Goal: Find specific page/section: Find specific page/section

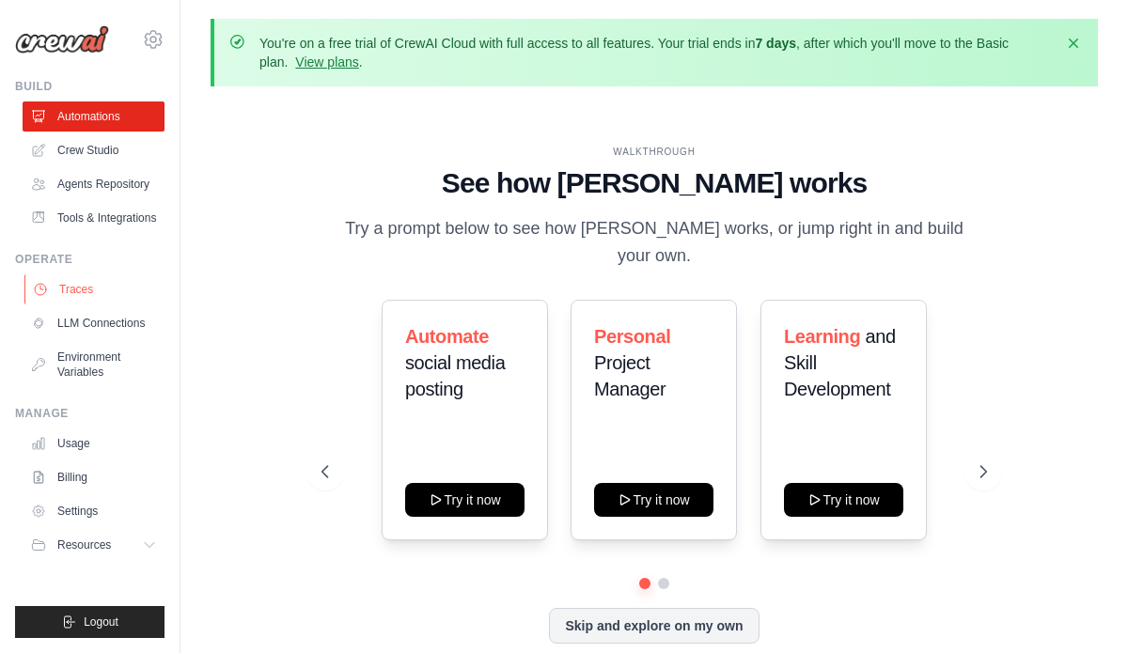
click at [91, 282] on link "Traces" at bounding box center [95, 289] width 142 height 30
click at [86, 293] on link "Traces" at bounding box center [95, 289] width 142 height 30
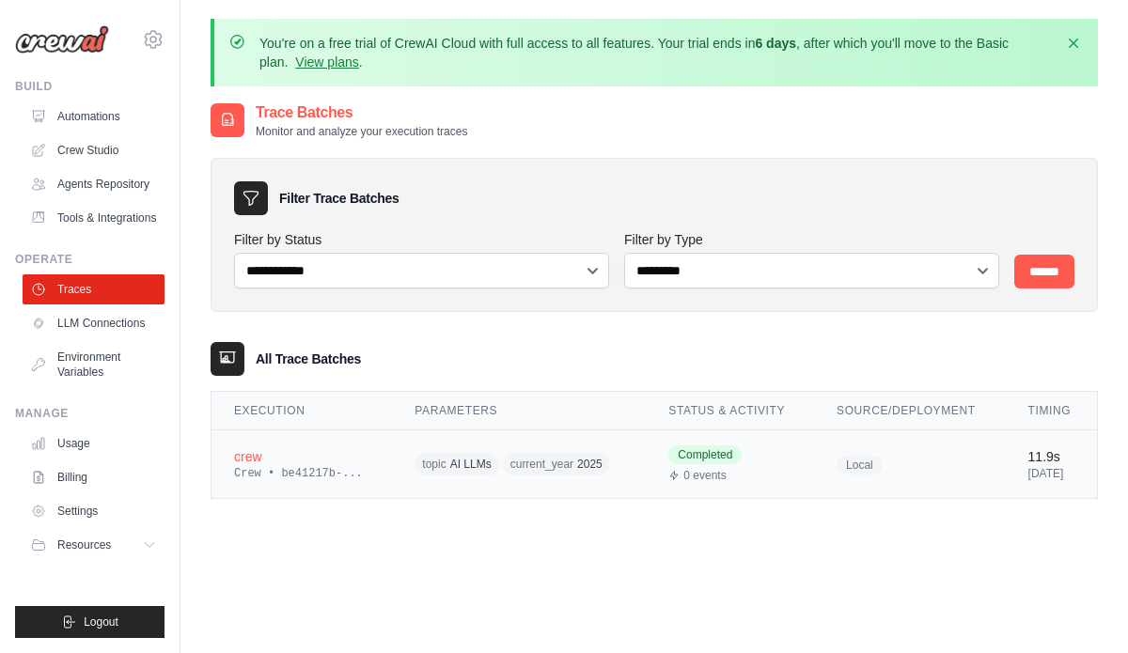
click at [354, 461] on div "crew" at bounding box center [301, 456] width 135 height 19
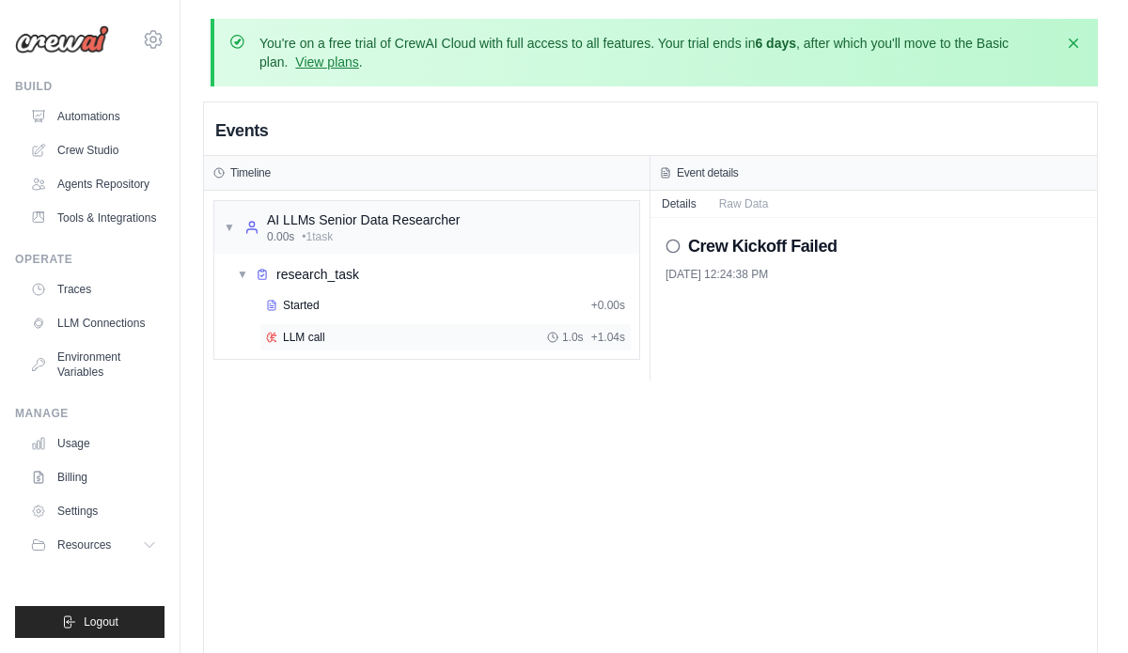
click at [326, 336] on div "LLM call 1.0s + 1.04s" at bounding box center [445, 337] width 359 height 15
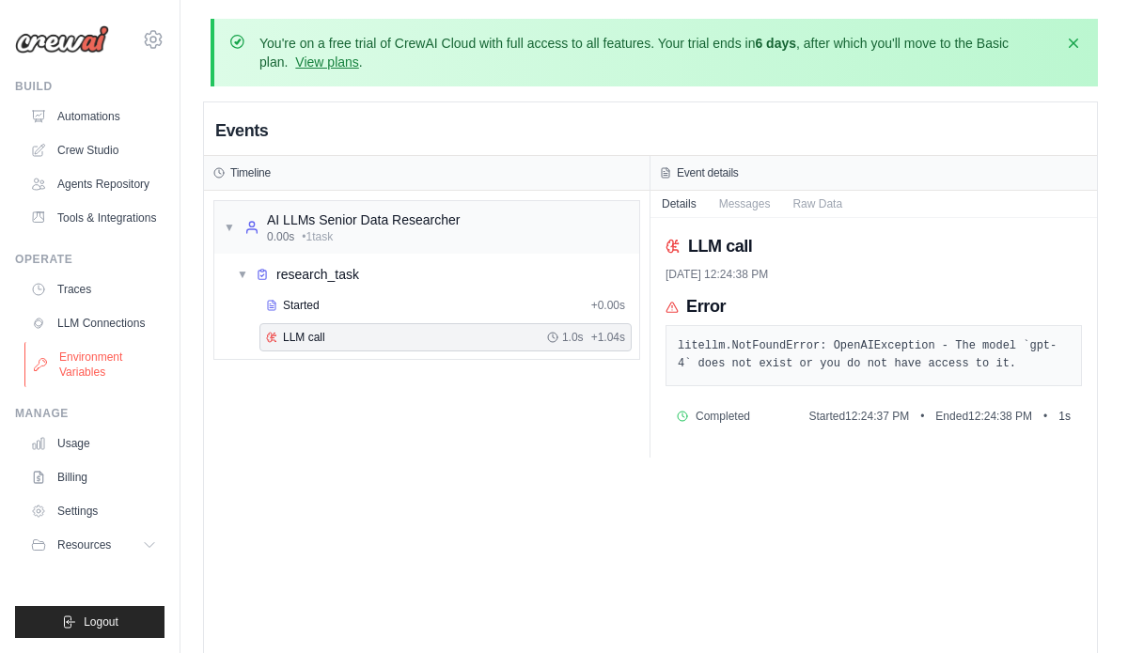
click at [92, 361] on link "Environment Variables" at bounding box center [95, 364] width 142 height 45
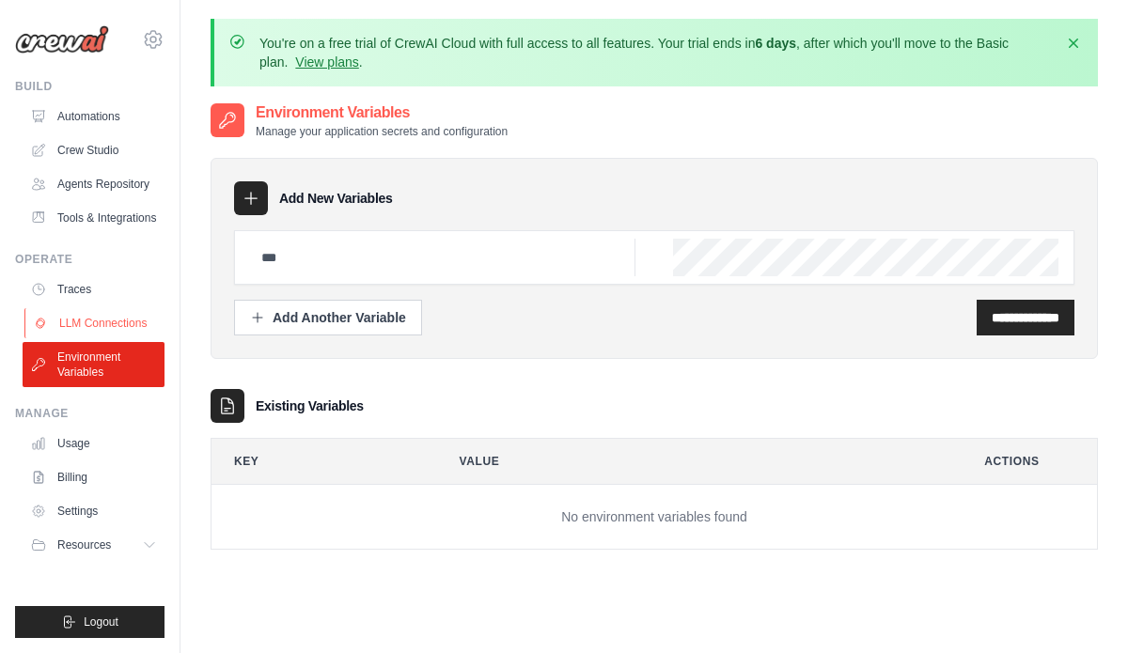
click at [103, 334] on link "LLM Connections" at bounding box center [95, 323] width 142 height 30
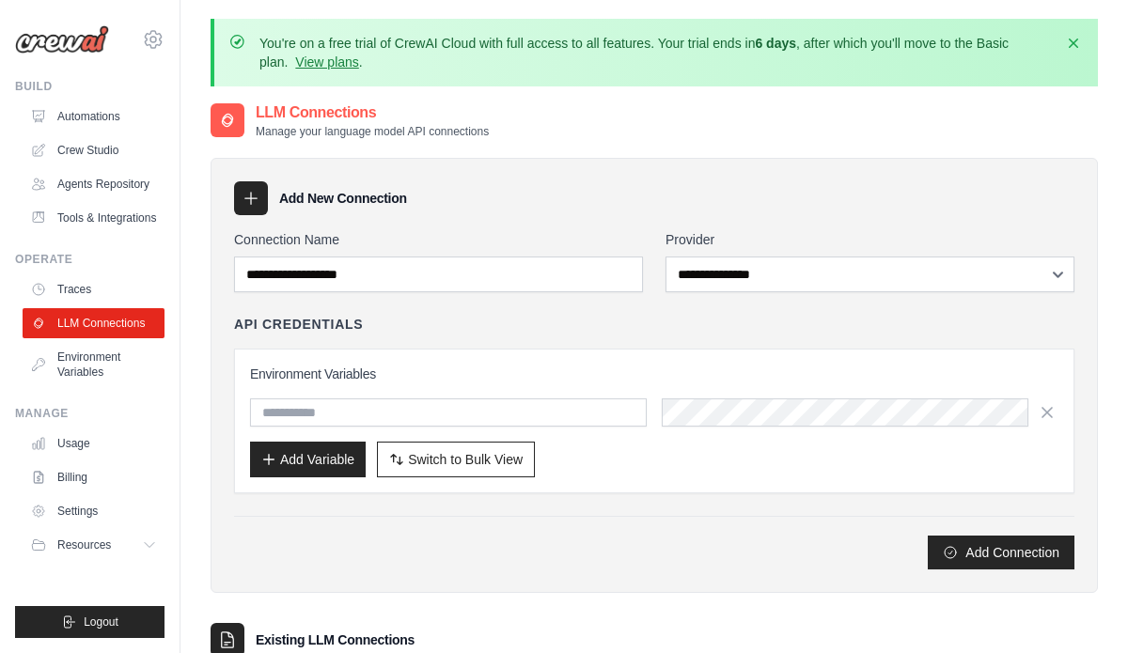
scroll to position [157, 0]
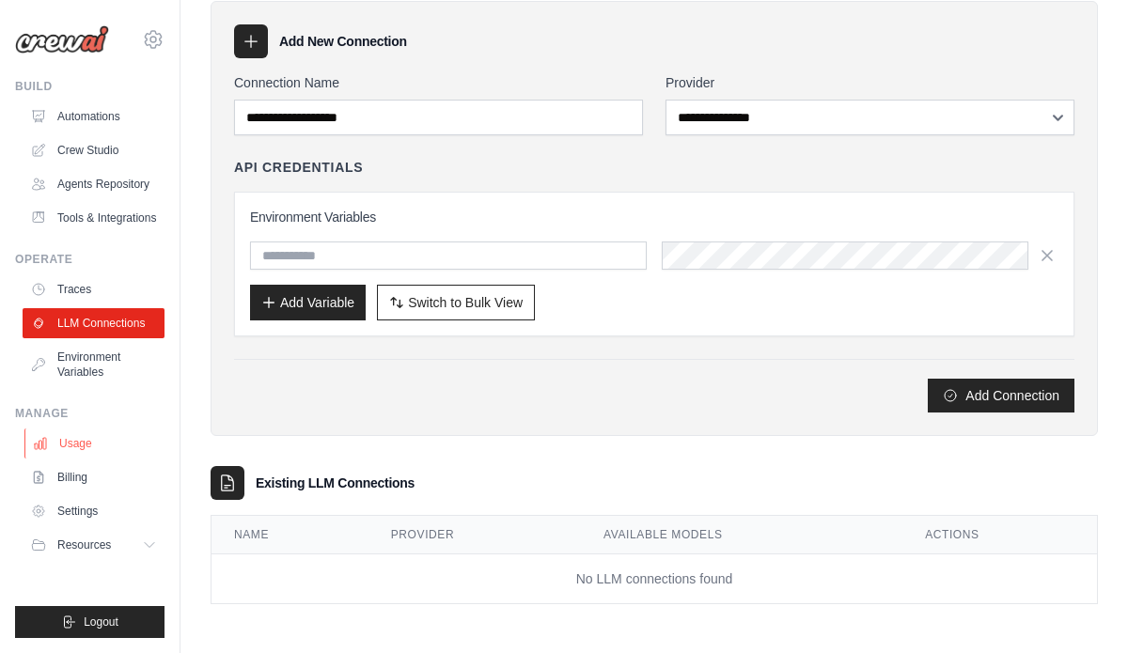
click at [84, 458] on link "Usage" at bounding box center [95, 444] width 142 height 30
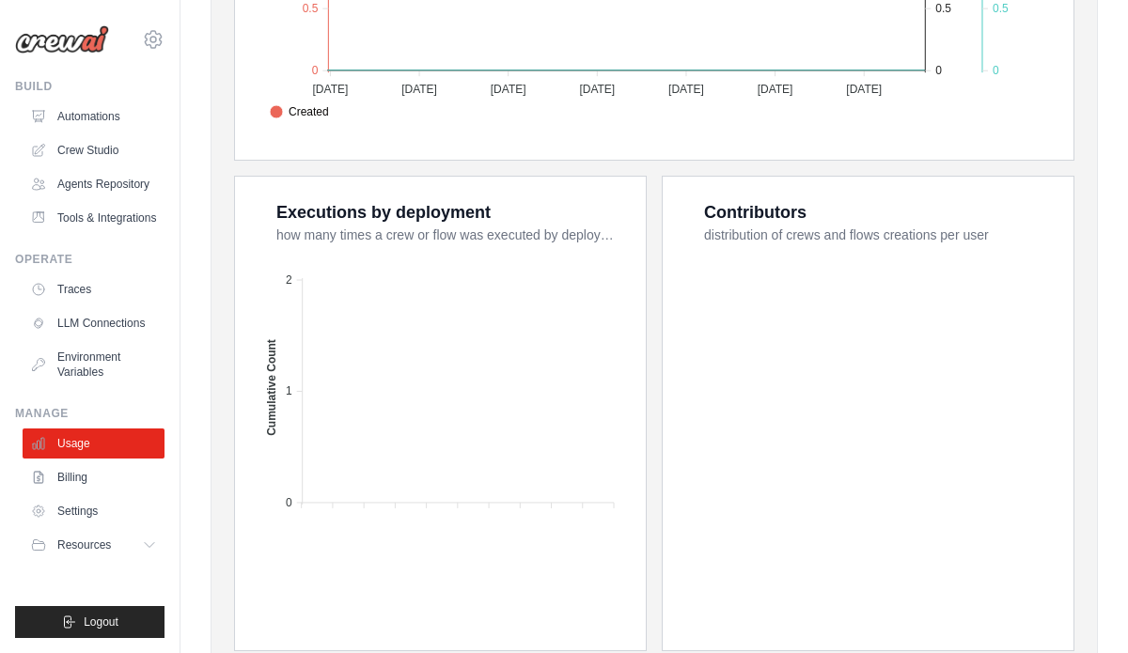
scroll to position [792, 0]
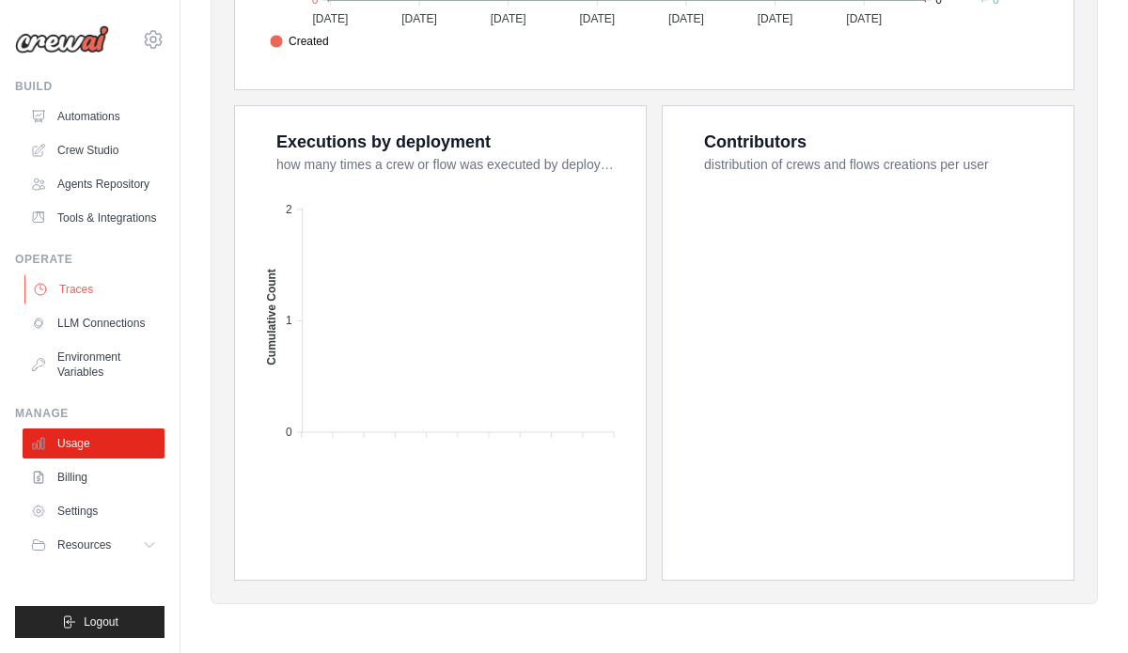
click at [84, 292] on link "Traces" at bounding box center [95, 289] width 142 height 30
